Goal: Information Seeking & Learning: Learn about a topic

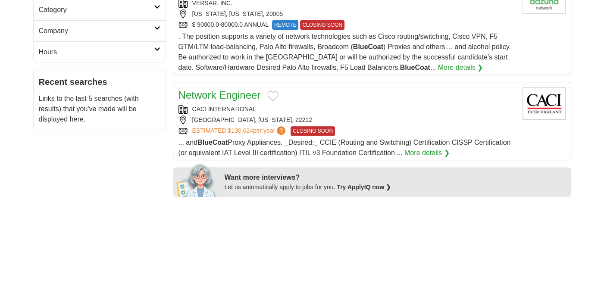
scroll to position [259, 0]
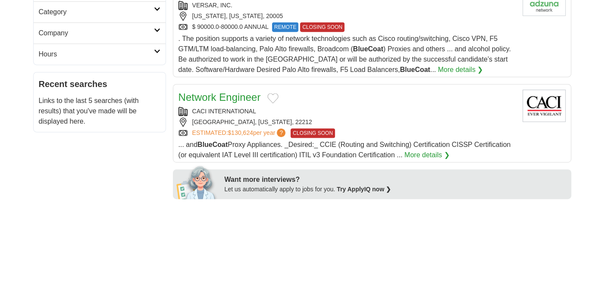
click at [232, 94] on link "Network Engineer" at bounding box center [219, 97] width 82 height 12
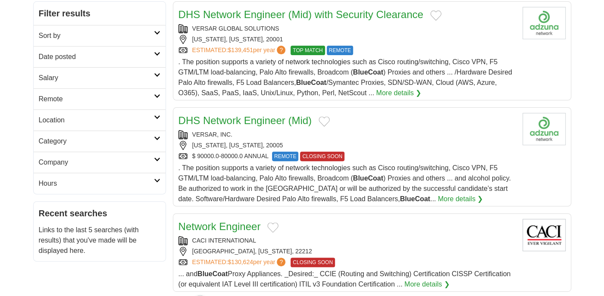
scroll to position [130, 0]
click at [265, 120] on link "DHS Network Engineer (Mid)" at bounding box center [244, 121] width 133 height 12
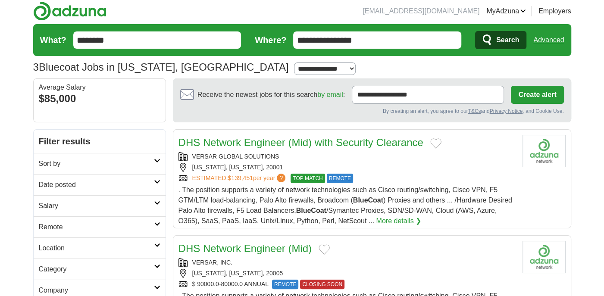
scroll to position [1, 0]
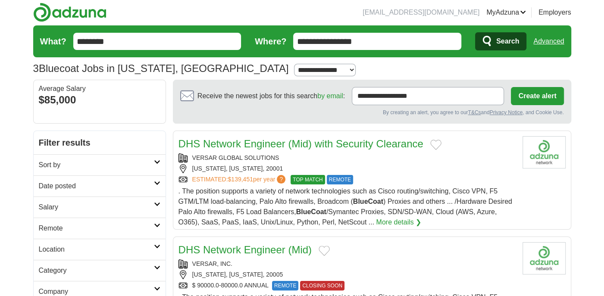
click at [375, 139] on link "DHS Network Engineer (Mid) with Security Clearance" at bounding box center [300, 144] width 245 height 12
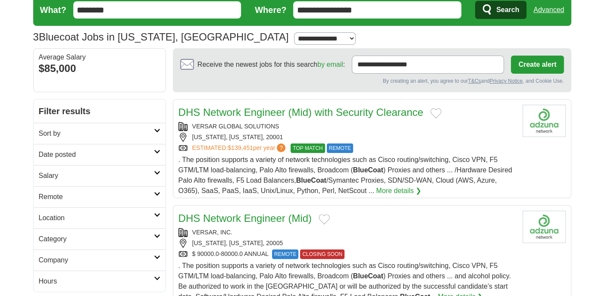
scroll to position [0, 0]
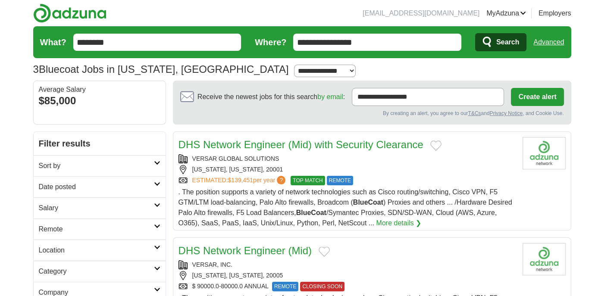
click at [142, 35] on input "********" at bounding box center [157, 42] width 168 height 17
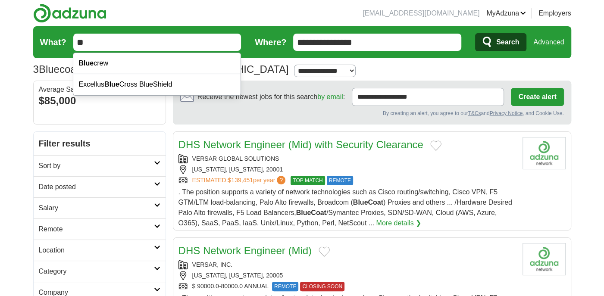
type input "*"
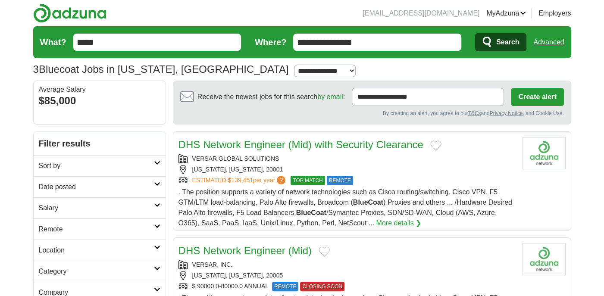
type input "*****"
click at [475, 33] on button "Search" at bounding box center [500, 42] width 51 height 18
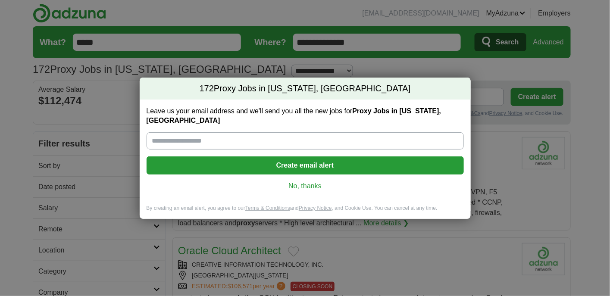
click at [314, 181] on link "No, thanks" at bounding box center [304, 185] width 303 height 9
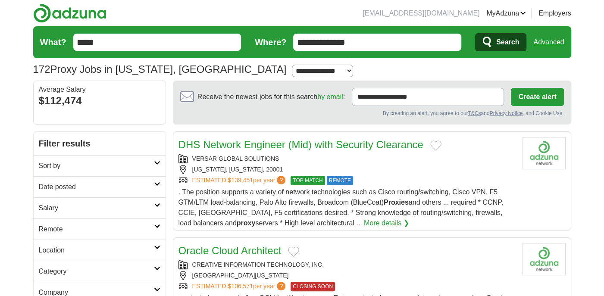
drag, startPoint x: 365, startPoint y: 47, endPoint x: 253, endPoint y: 28, distance: 113.2
click at [253, 28] on form "**********" at bounding box center [302, 42] width 538 height 32
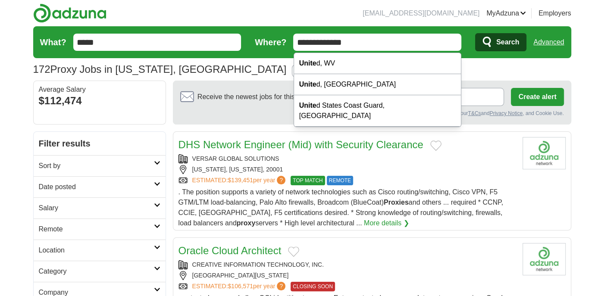
type input "**********"
click at [475, 33] on button "Search" at bounding box center [500, 42] width 51 height 18
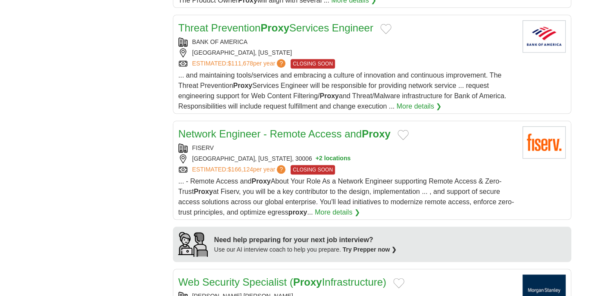
scroll to position [568, 0]
click at [315, 154] on button "+ 2 locations" at bounding box center [332, 158] width 35 height 9
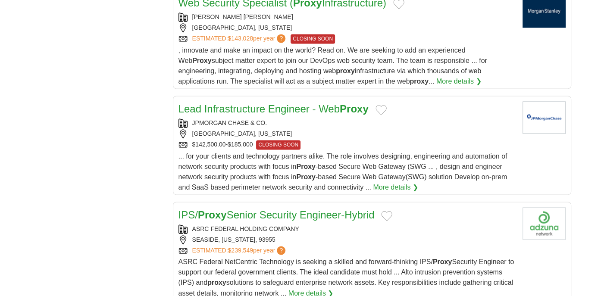
scroll to position [873, 0]
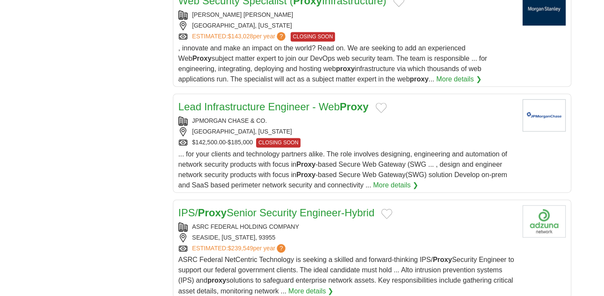
click at [289, 104] on link "Lead Infrastructure Engineer - Web Proxy" at bounding box center [273, 107] width 190 height 12
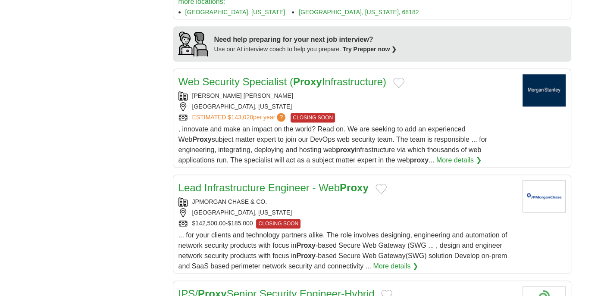
scroll to position [787, 0]
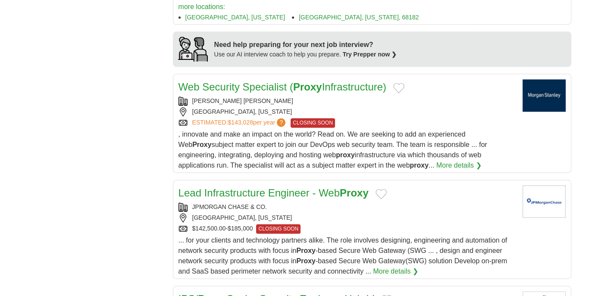
click at [324, 84] on link "Web Security Specialist ( Proxy Infrastructure)" at bounding box center [282, 87] width 208 height 12
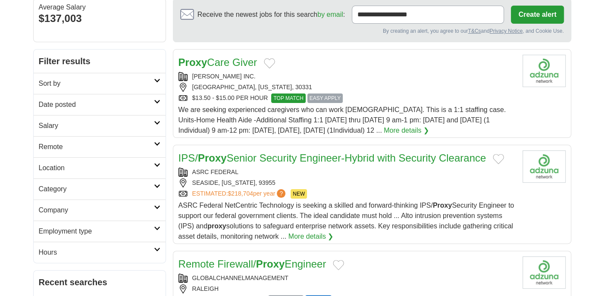
scroll to position [97, 0]
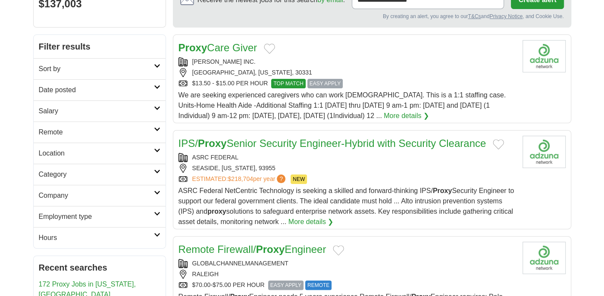
click at [155, 91] on link "Date posted" at bounding box center [100, 89] width 132 height 21
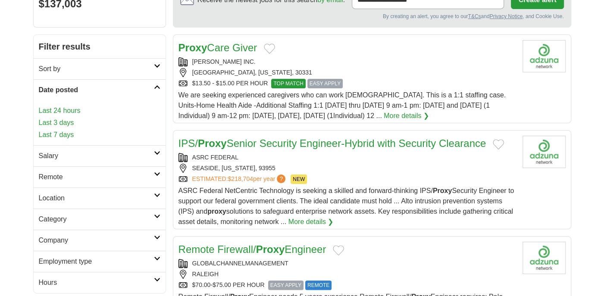
click at [57, 134] on link "Last 7 days" at bounding box center [100, 135] width 122 height 10
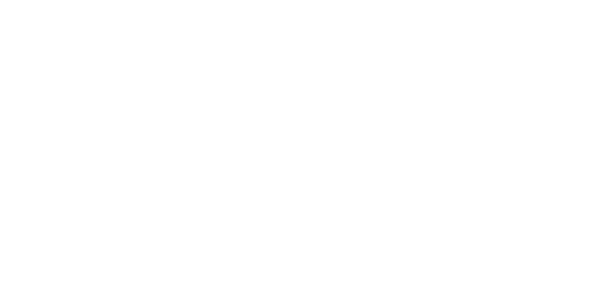
scroll to position [1238, 0]
